Goal: Browse casually: Explore the website without a specific task or goal

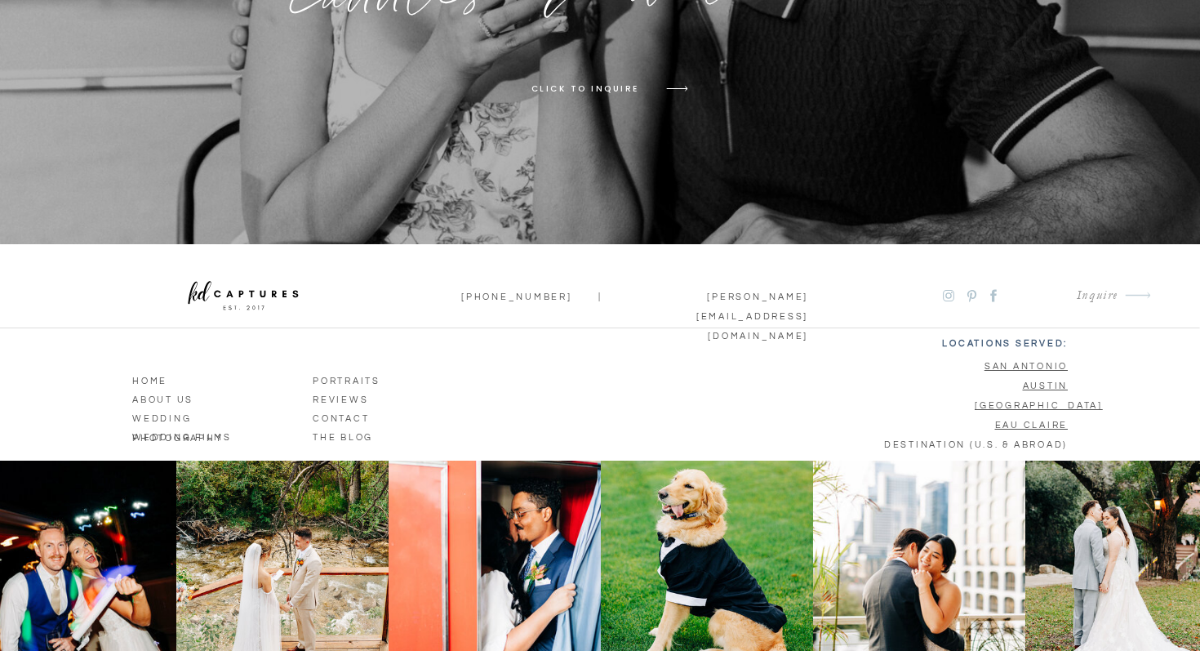
scroll to position [10691, 0]
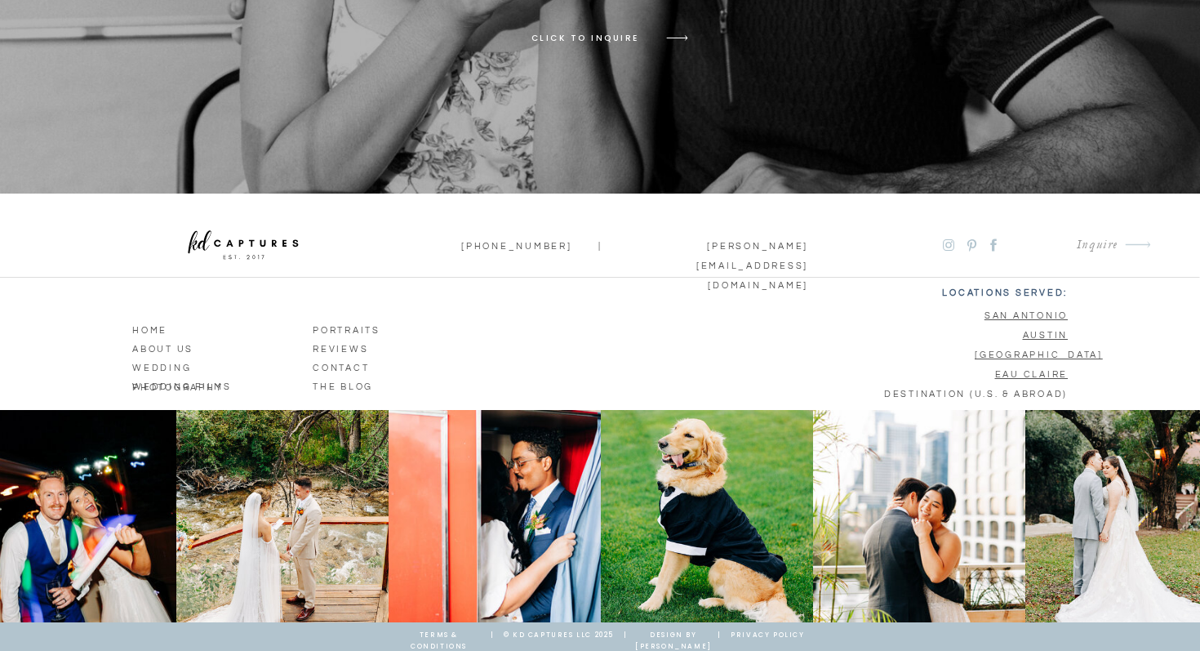
click at [186, 366] on p "wedding photography" at bounding box center [208, 365] width 153 height 15
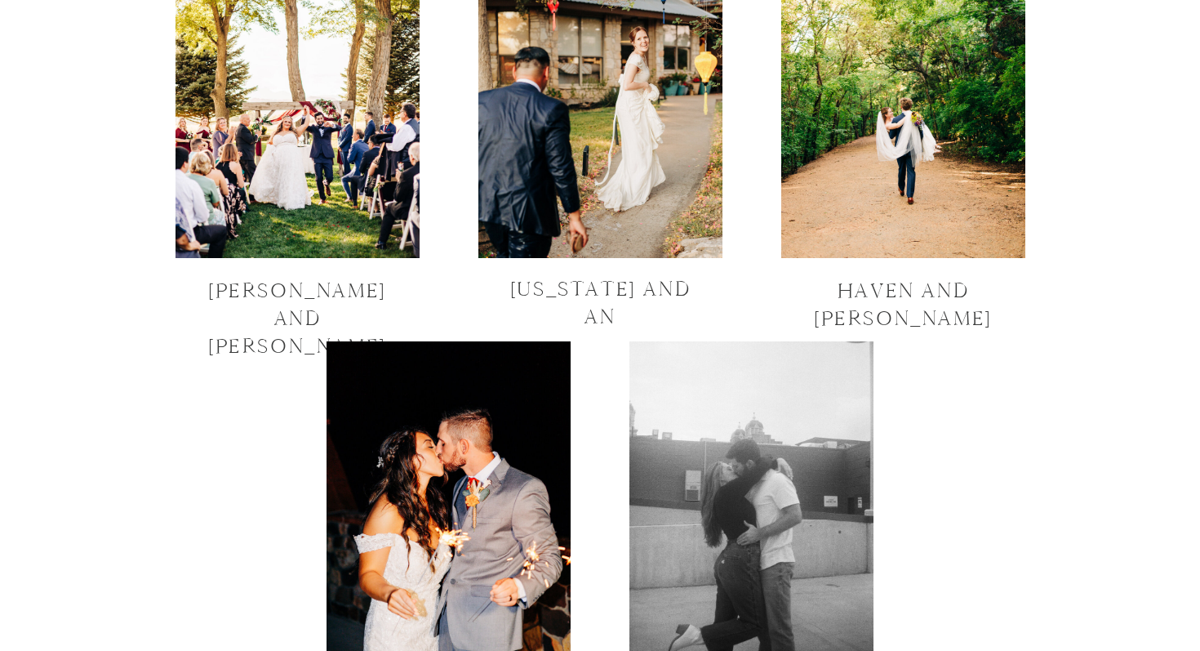
scroll to position [5667, 0]
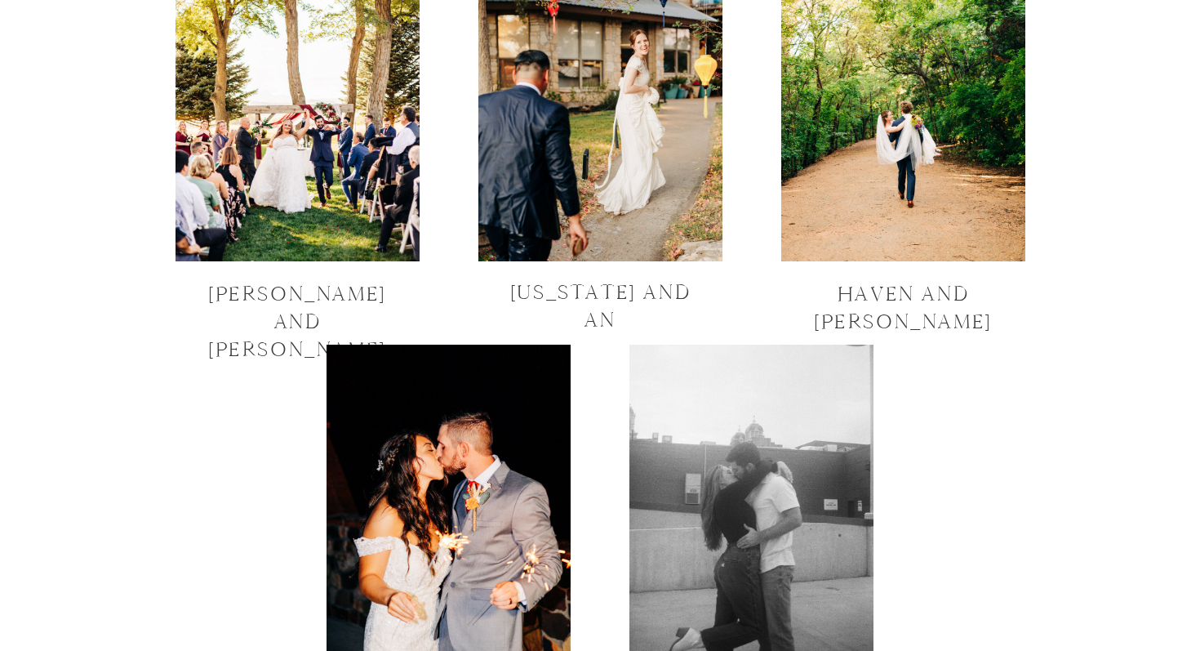
click at [398, 225] on div at bounding box center [298, 99] width 244 height 326
click at [511, 142] on div at bounding box center [600, 99] width 244 height 326
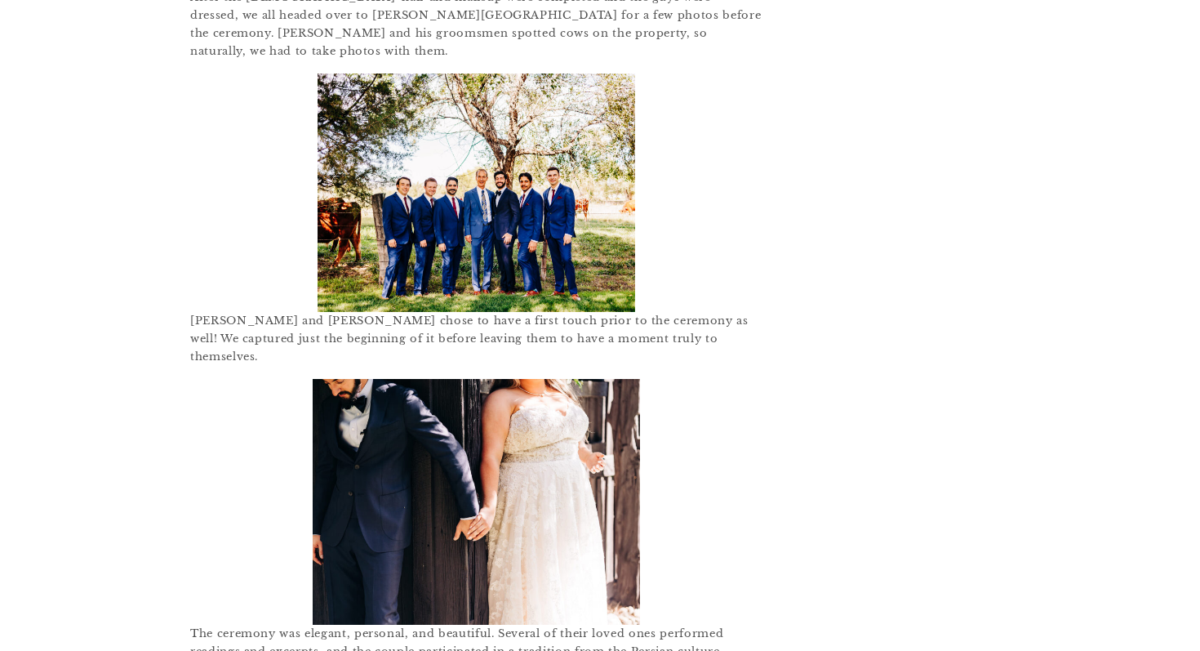
scroll to position [2494, 0]
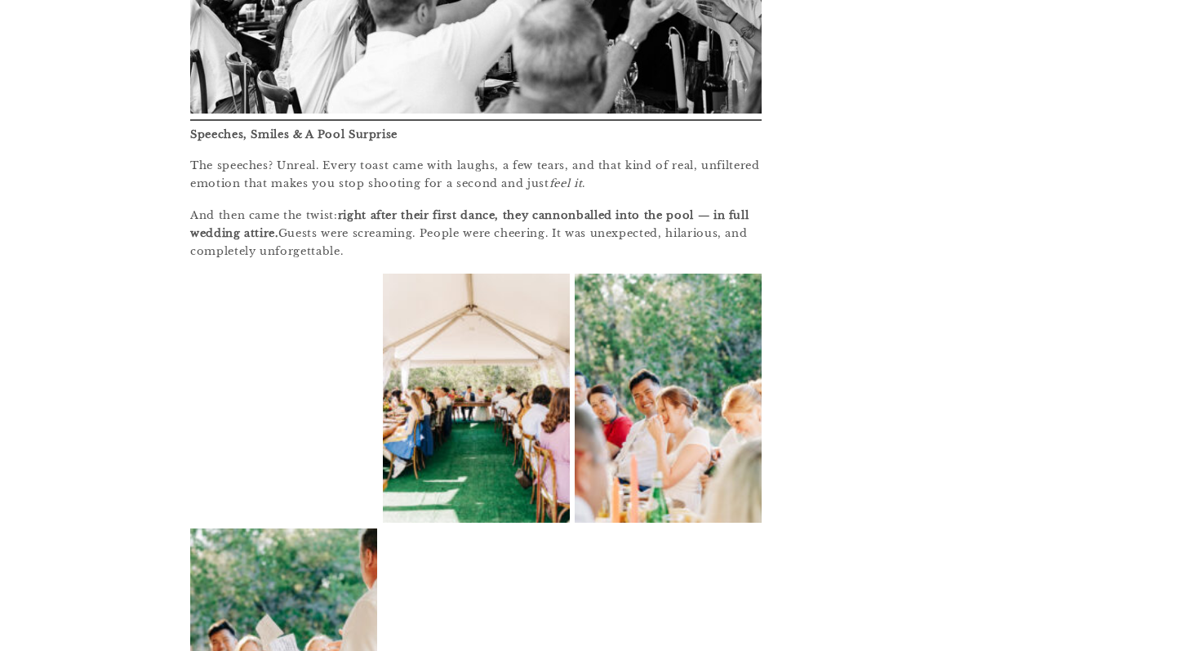
scroll to position [2802, 0]
